Goal: Check status

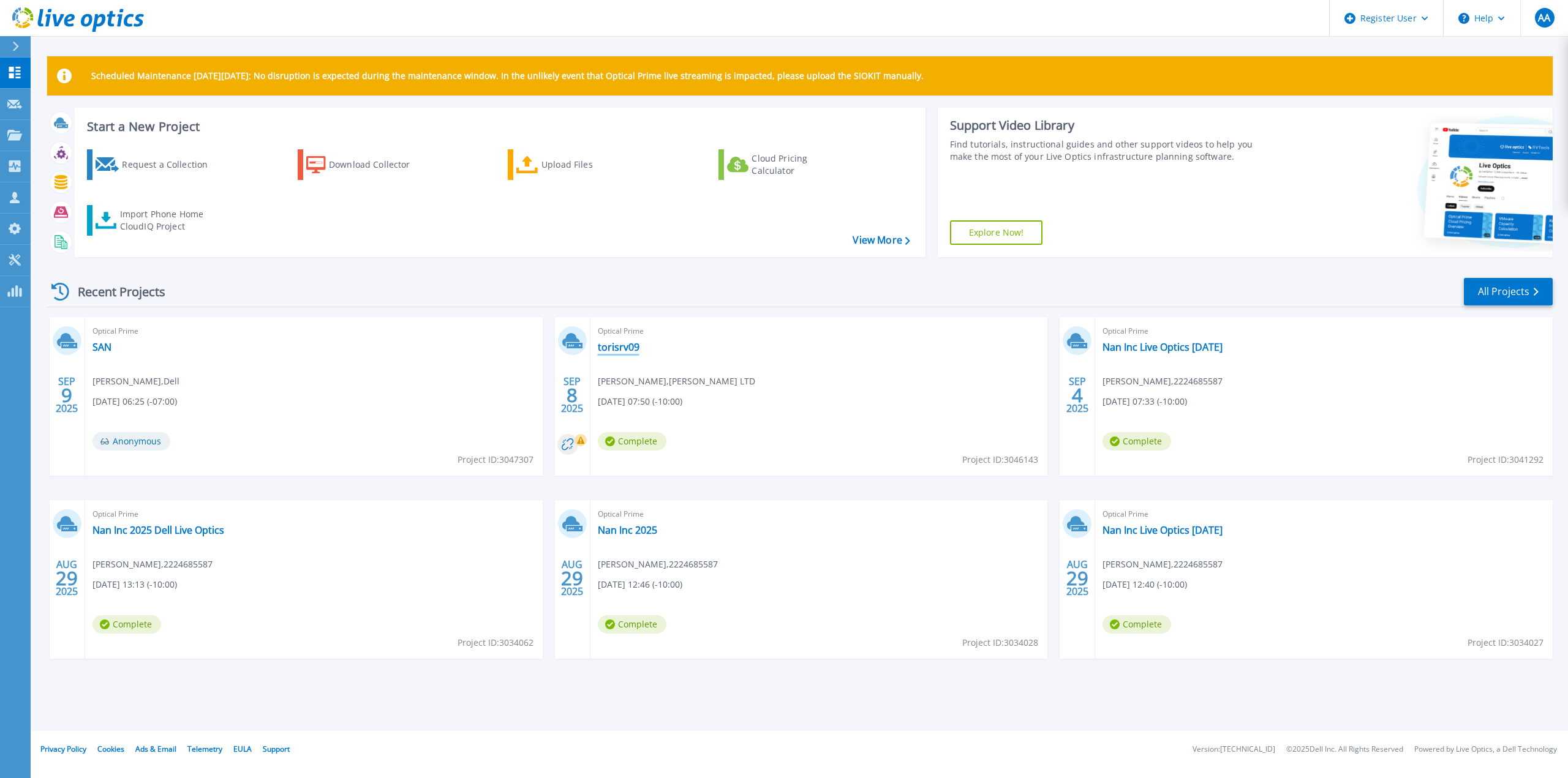
click at [601, 347] on link "torisrv09" at bounding box center [619, 347] width 42 height 12
